Goal: Find specific page/section: Find specific page/section

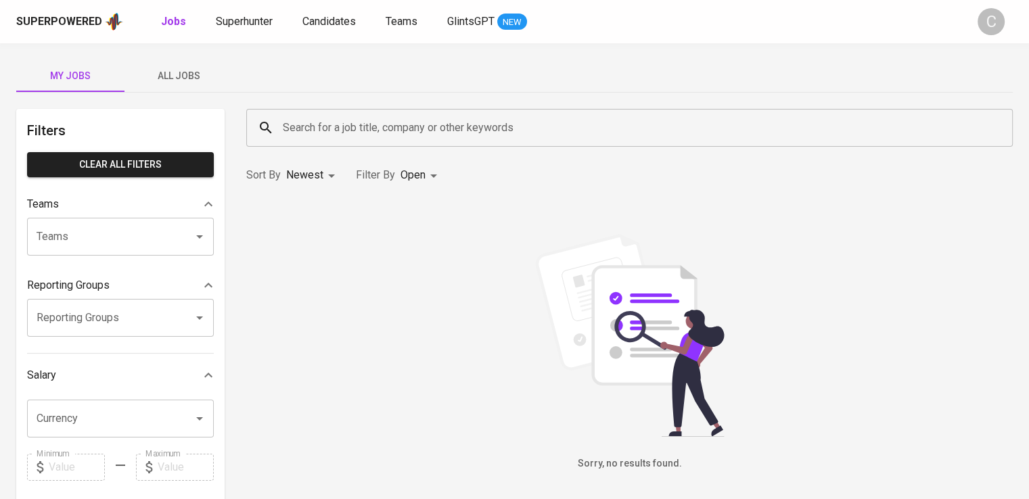
scroll to position [3, 0]
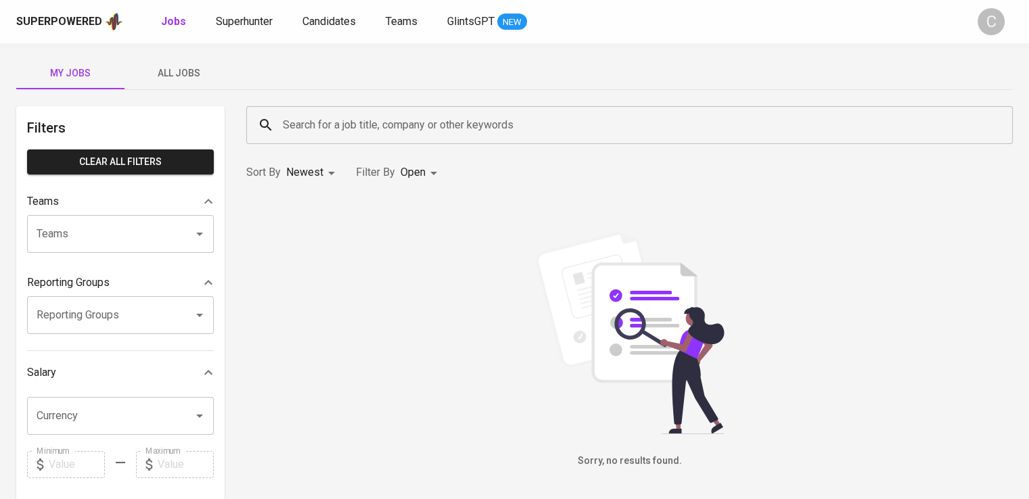
click at [422, 127] on input "Search for a job title, company or other keywords" at bounding box center [632, 125] width 707 height 26
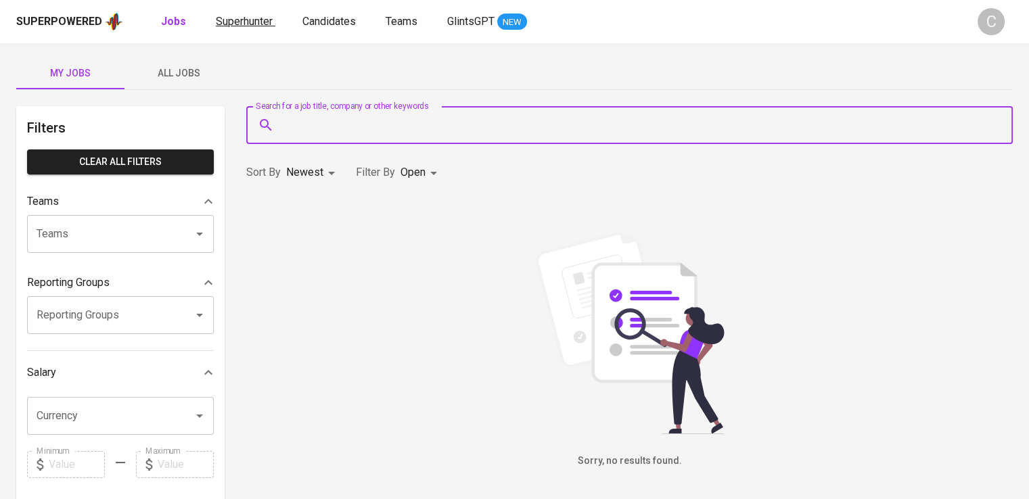
click at [232, 23] on span "Superhunter" at bounding box center [244, 21] width 57 height 13
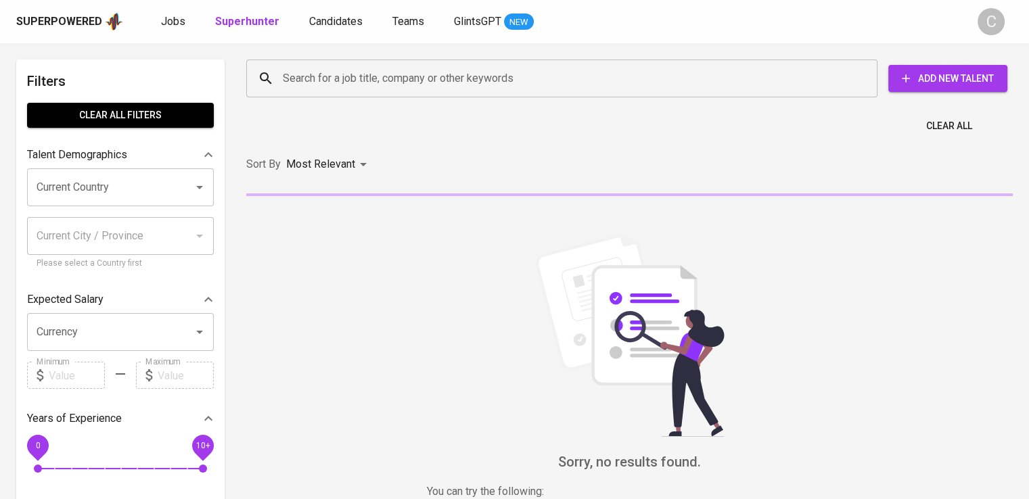
click at [531, 87] on input "Search for a job title, company or other keywords" at bounding box center [565, 79] width 572 height 26
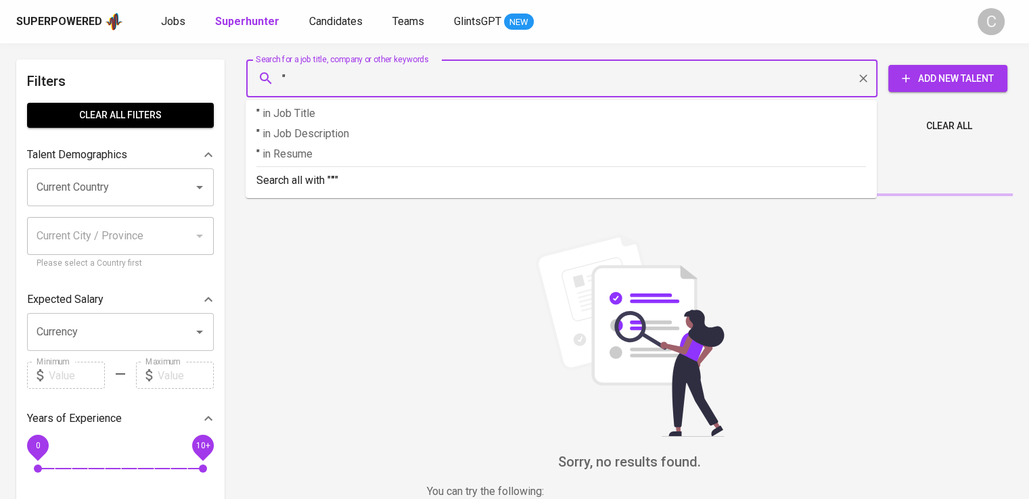
paste input "IDX [DEMOGRAPHIC_DATA]"
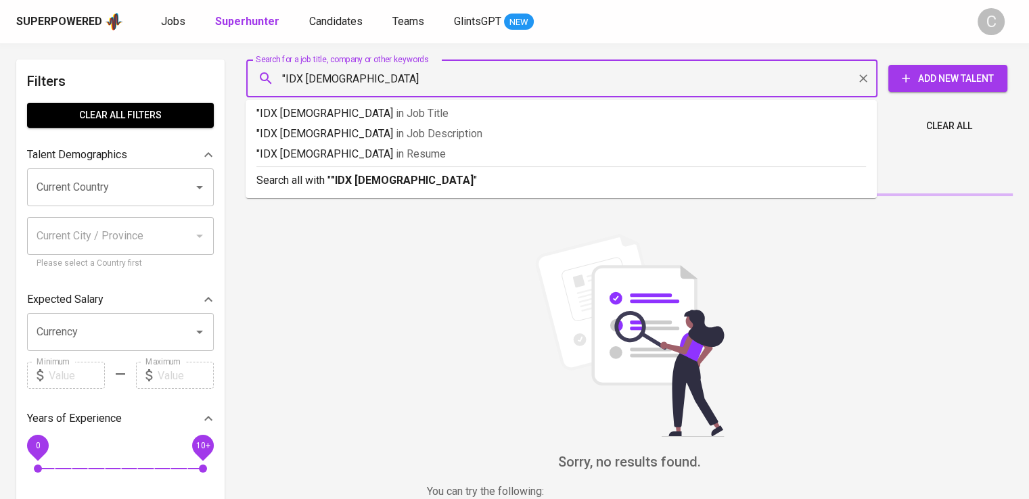
type input ""IDX [DEMOGRAPHIC_DATA]""
click at [525, 152] on p ""IDX [DEMOGRAPHIC_DATA]" in Resume" at bounding box center [560, 154] width 609 height 16
click at [531, 162] on div "Search for a job title, company or other keywords "IDX [DEMOGRAPHIC_DATA]" Sear…" at bounding box center [629, 309] width 783 height 516
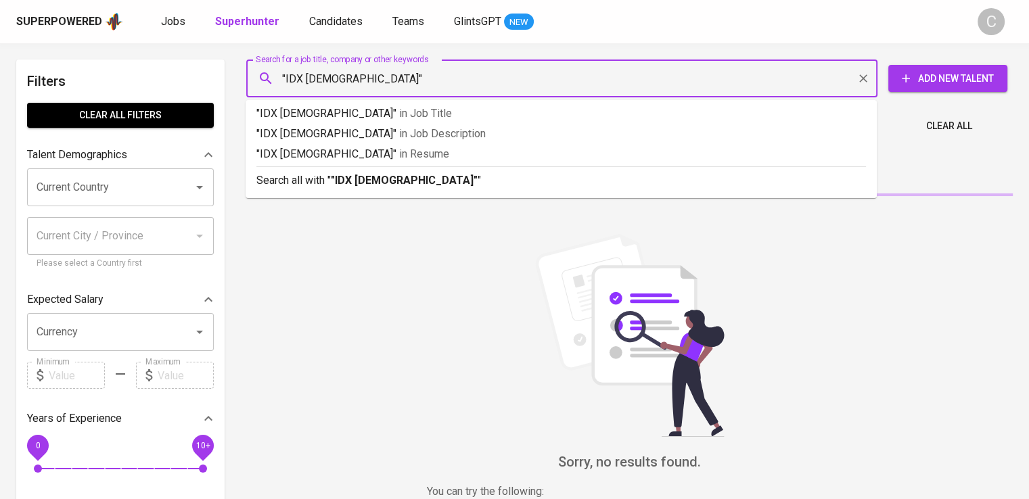
click at [531, 162] on div "Search for a job title, company or other keywords "IDX [DEMOGRAPHIC_DATA]" Sear…" at bounding box center [629, 309] width 783 height 516
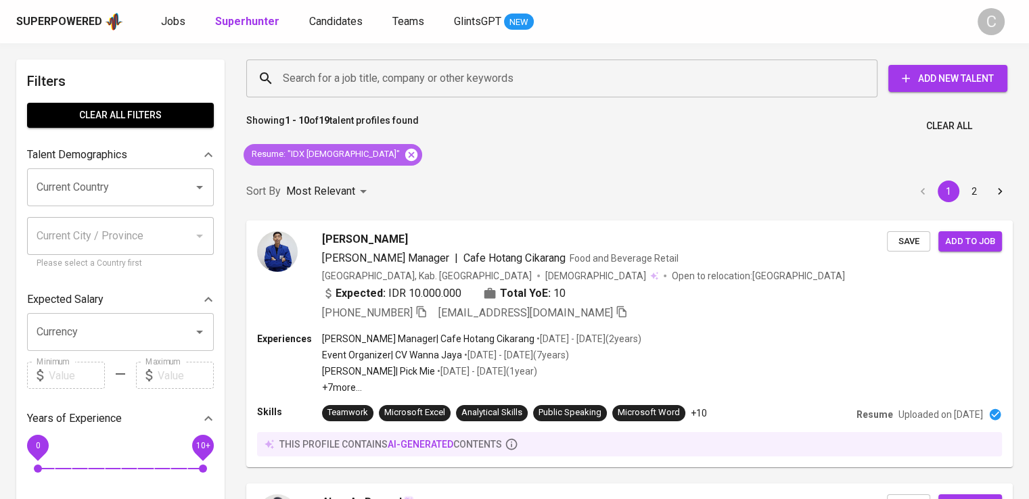
click at [405, 157] on icon at bounding box center [411, 154] width 12 height 12
click at [346, 183] on p "Most Relevant" at bounding box center [320, 191] width 69 height 16
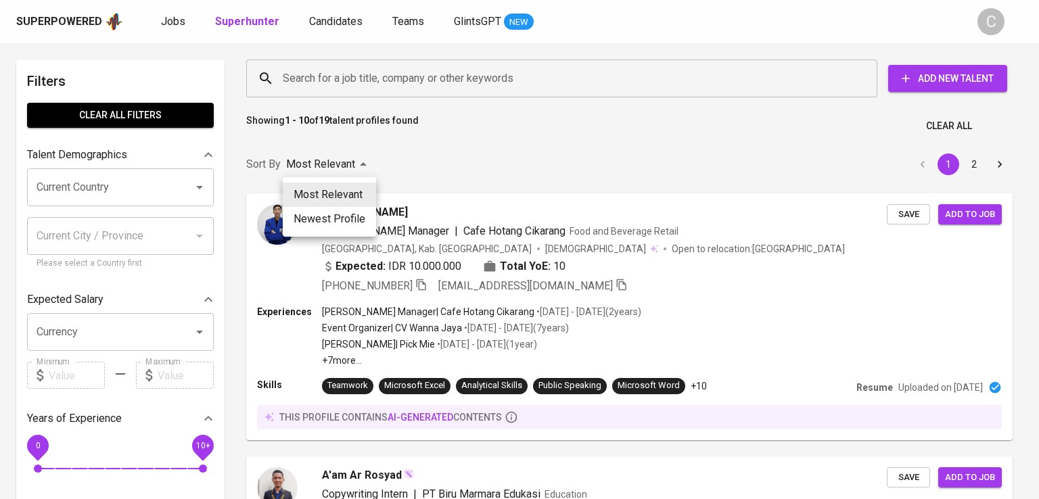
click at [387, 78] on div at bounding box center [519, 249] width 1039 height 499
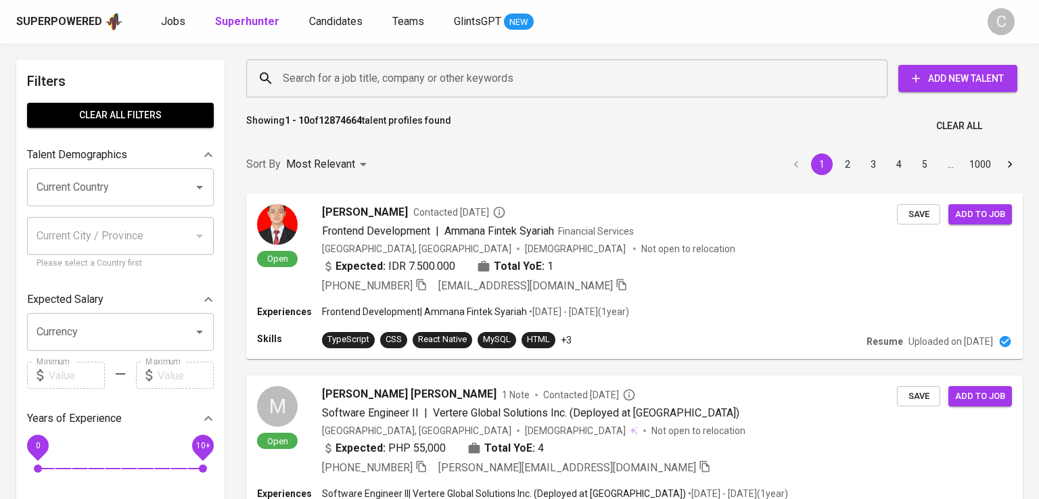
click at [387, 78] on div "Most Relevant Newest Profile" at bounding box center [519, 249] width 1039 height 499
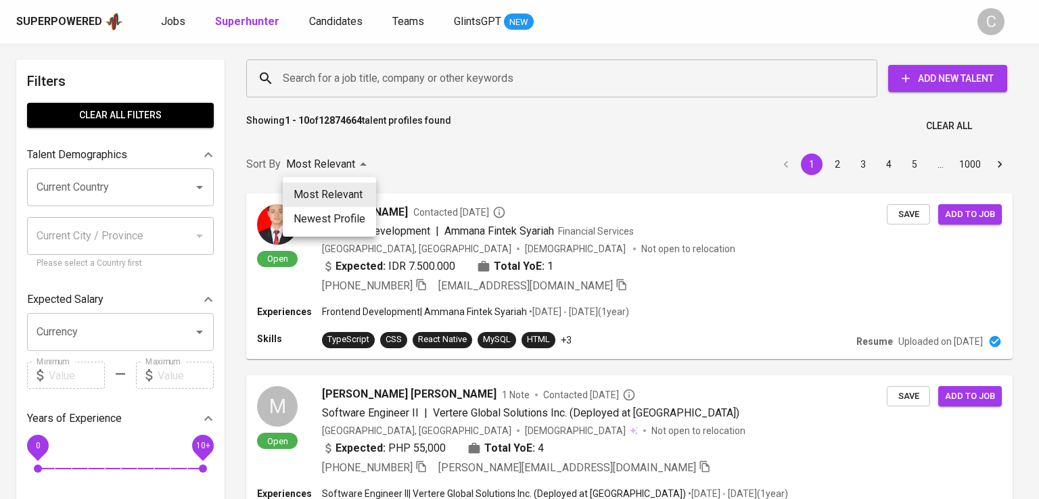
click at [386, 74] on div at bounding box center [519, 249] width 1039 height 499
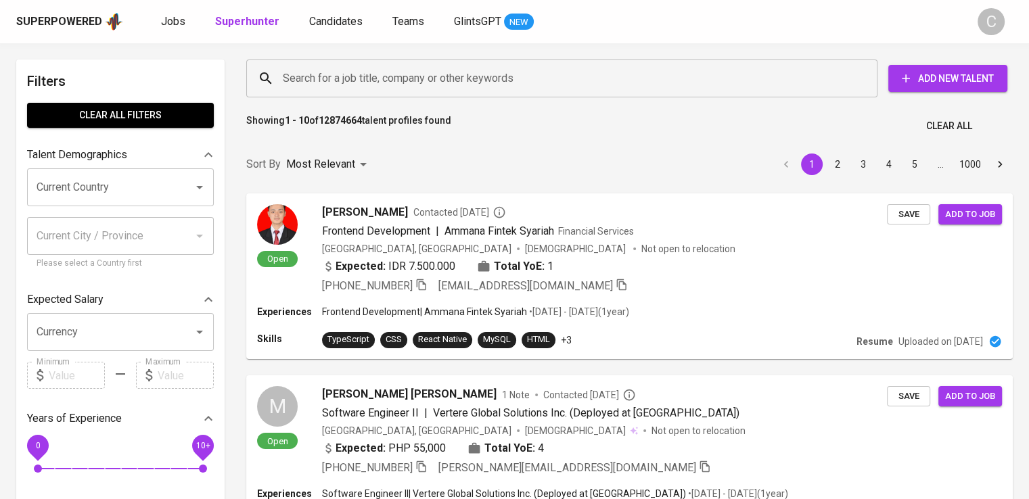
click at [386, 74] on input "Search for a job title, company or other keywords" at bounding box center [565, 79] width 572 height 26
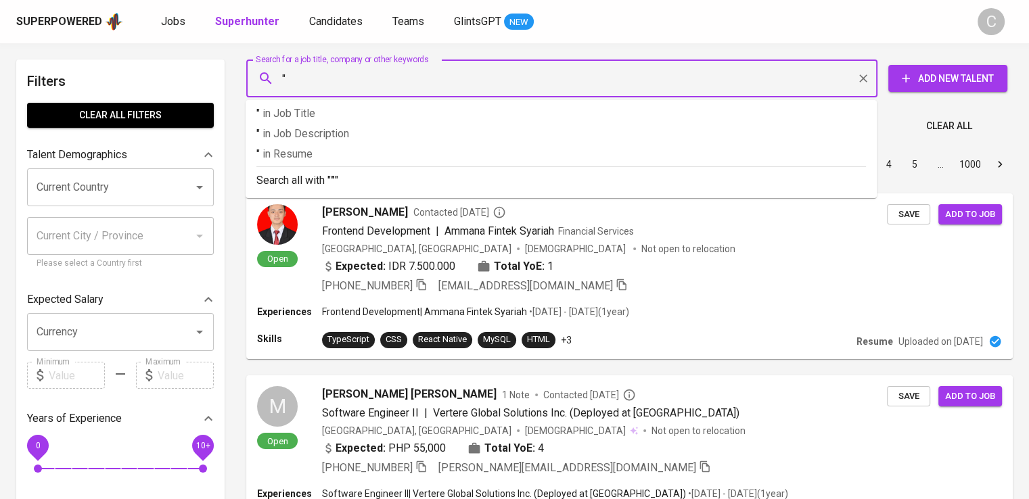
paste input "IDX [DEMOGRAPHIC_DATA]"
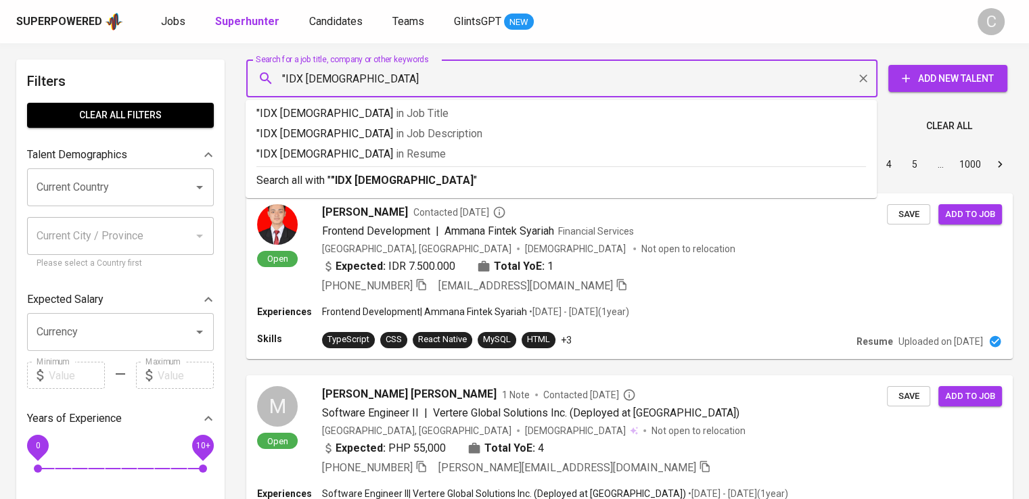
type input ""IDX [DEMOGRAPHIC_DATA]""
click at [394, 152] on p ""IDX [DEMOGRAPHIC_DATA]" in Resume" at bounding box center [560, 154] width 609 height 16
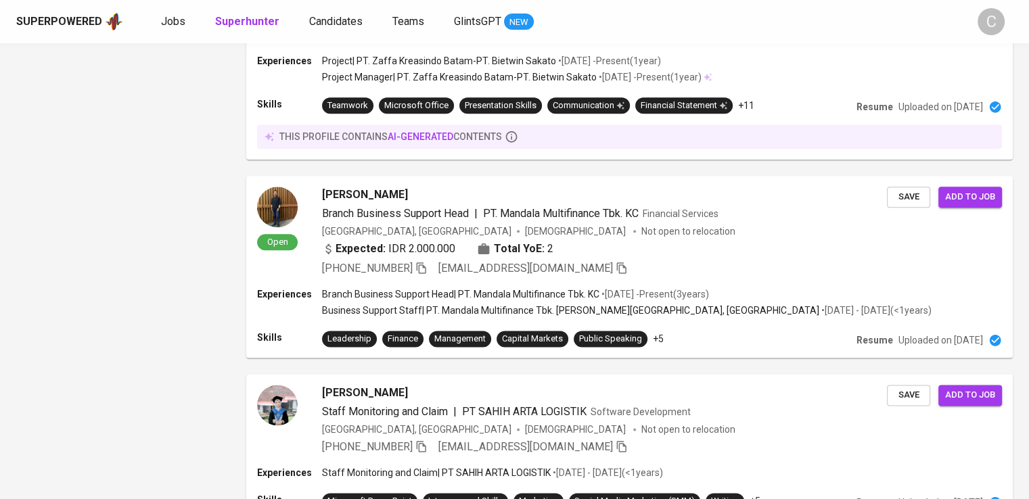
scroll to position [1769, 0]
